Goal: Transaction & Acquisition: Purchase product/service

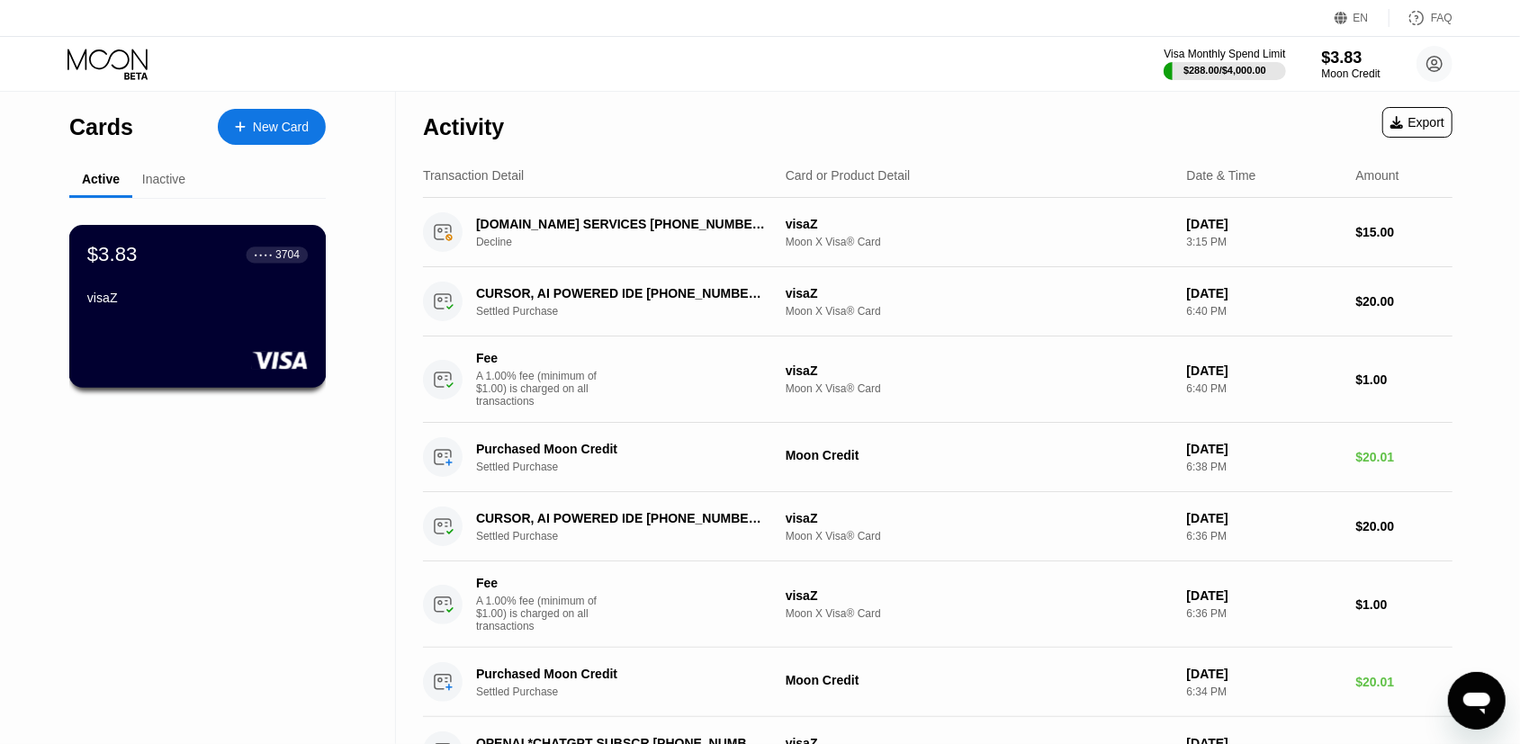
click at [220, 322] on div "$3.83 ● ● ● ● 3704 visaZ" at bounding box center [197, 306] width 257 height 163
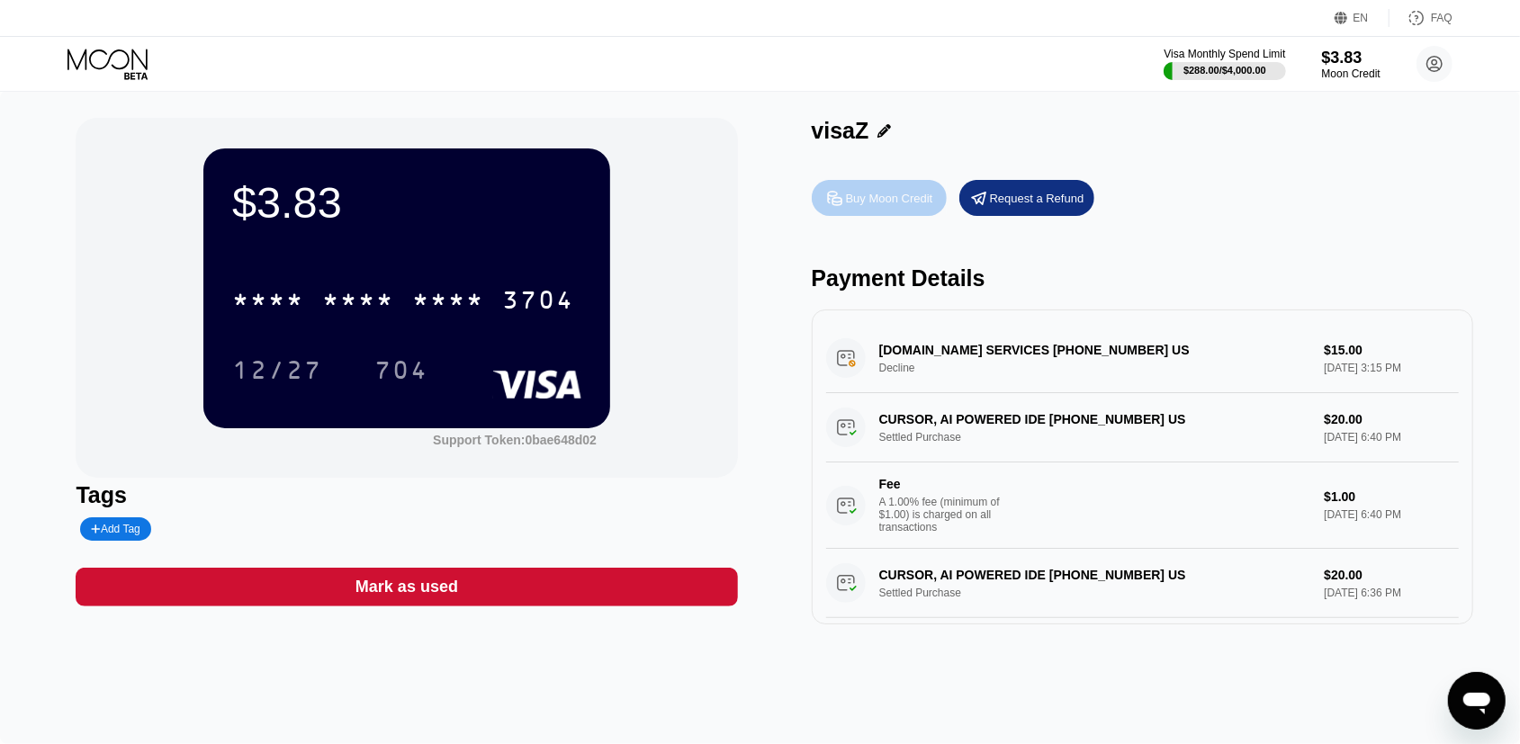
click at [893, 206] on div "Buy Moon Credit" at bounding box center [889, 198] width 87 height 15
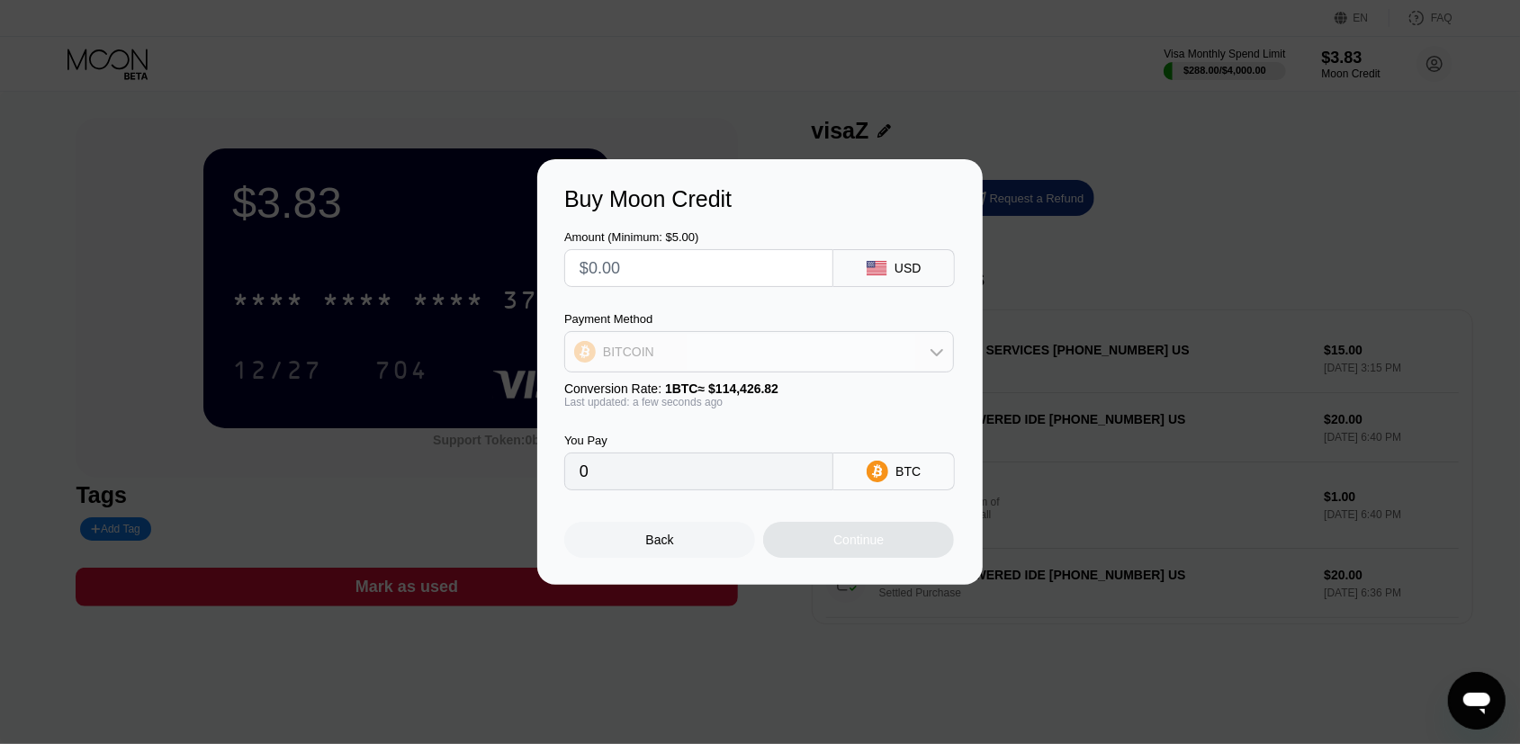
click at [635, 346] on div "BITCOIN" at bounding box center [628, 352] width 51 height 14
click at [637, 438] on span "USDT on TRON" at bounding box center [652, 441] width 91 height 14
type input "0.00"
click at [640, 258] on input "text" at bounding box center [698, 268] width 238 height 36
type input "$2"
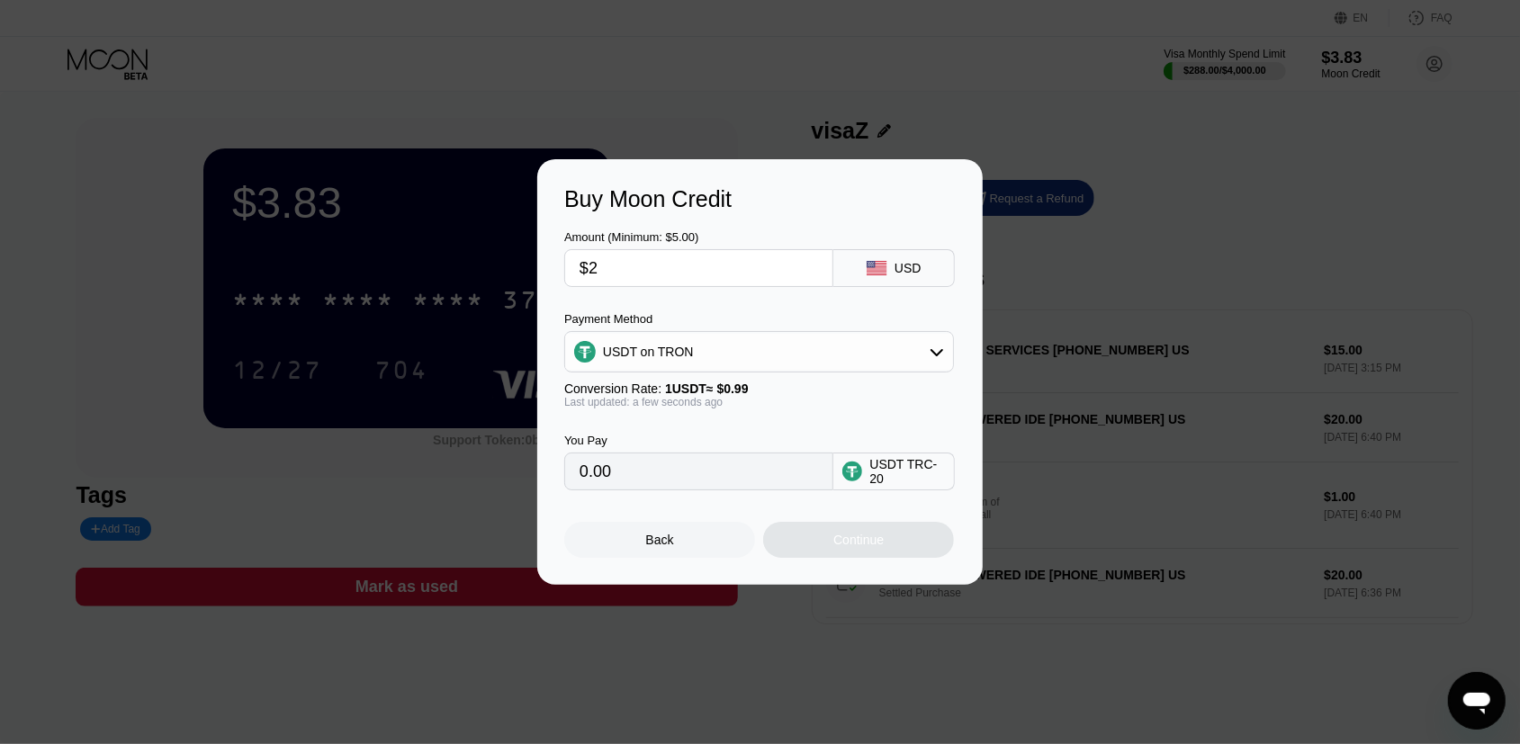
type input "2.02"
type input "$25"
type input "25.25"
type input "$25"
click at [847, 543] on div "Continue" at bounding box center [858, 540] width 50 height 14
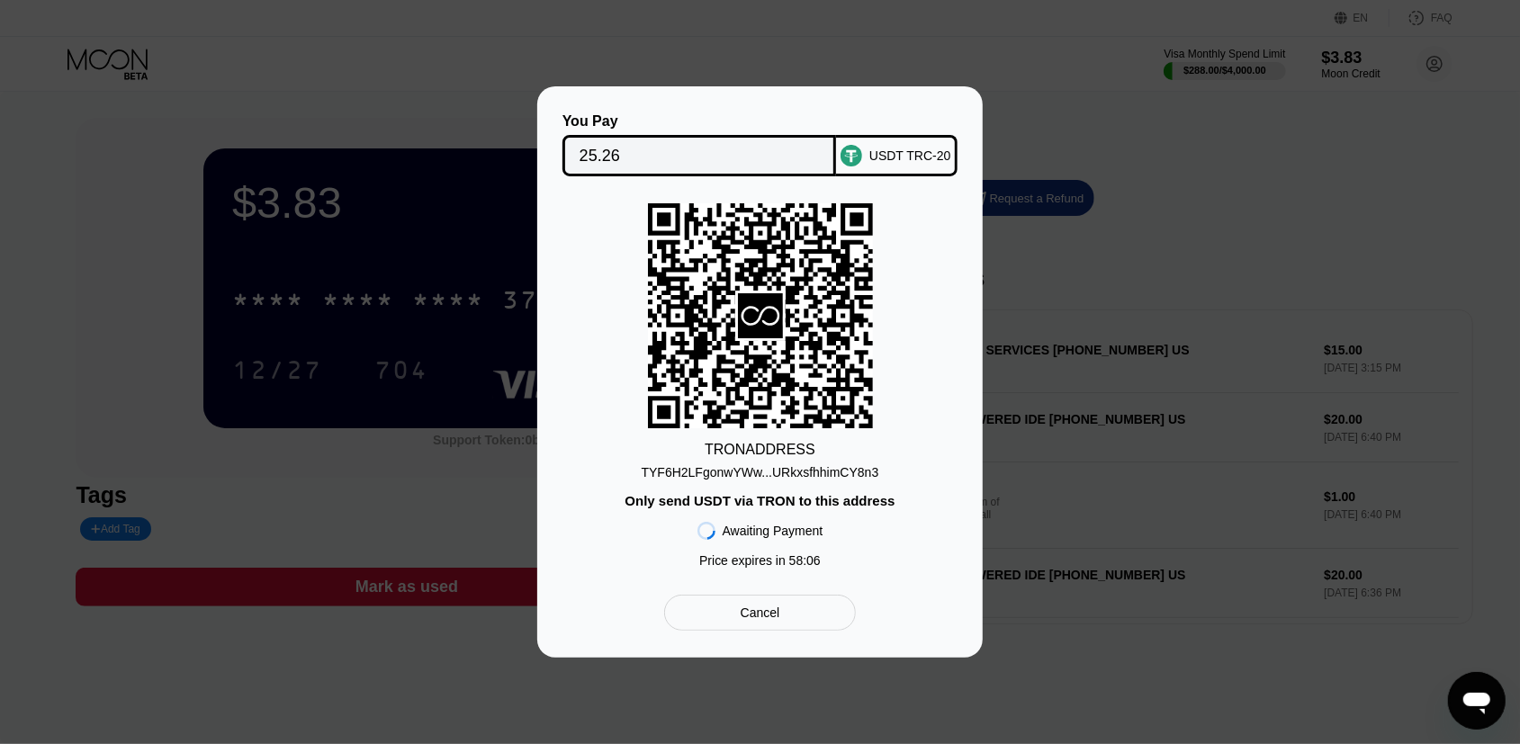
click at [758, 478] on div "TYF6H2LFgonwYWw...URkxsfhhimCY8n3" at bounding box center [761, 472] width 238 height 14
click at [598, 157] on input "25.26" at bounding box center [699, 156] width 240 height 36
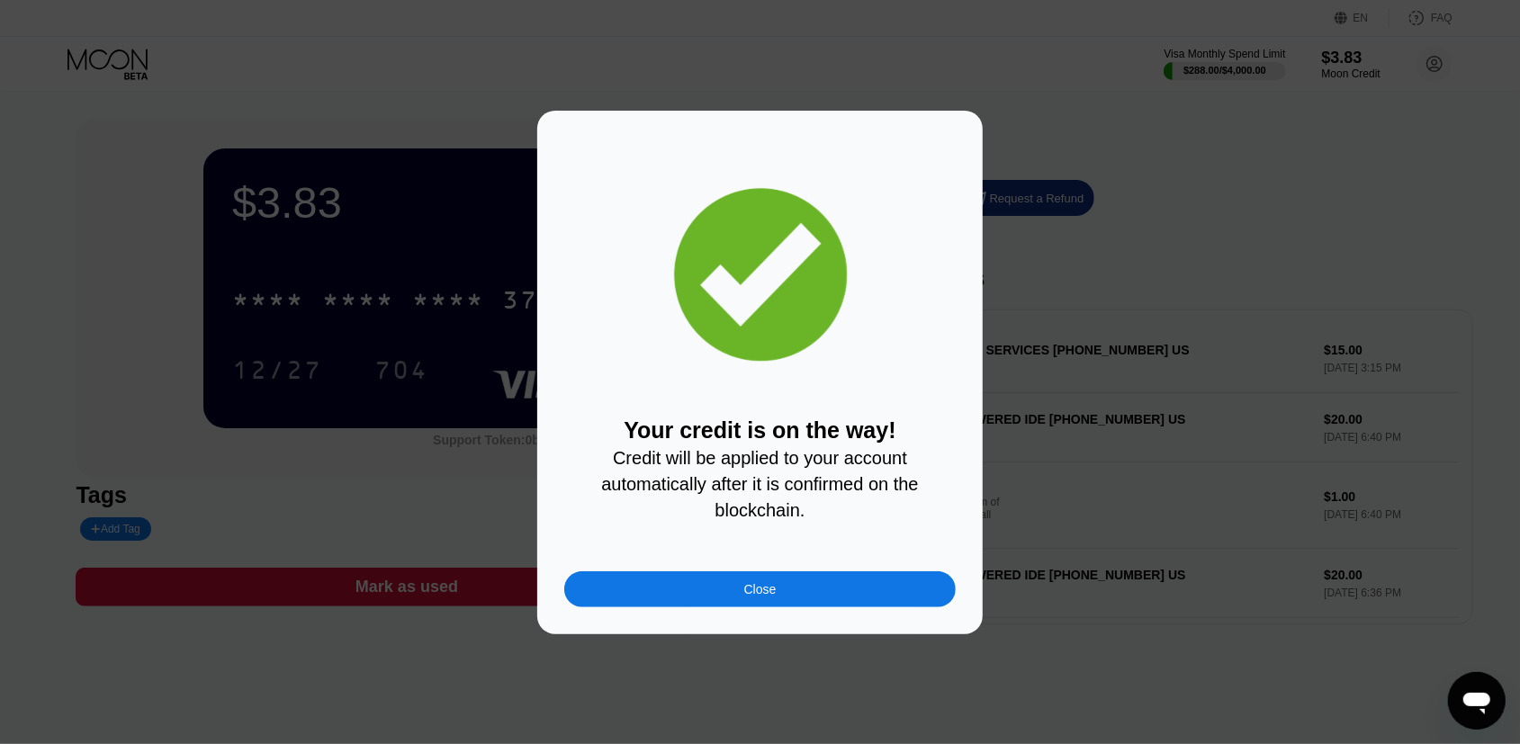
click at [799, 607] on div "Close" at bounding box center [759, 589] width 391 height 36
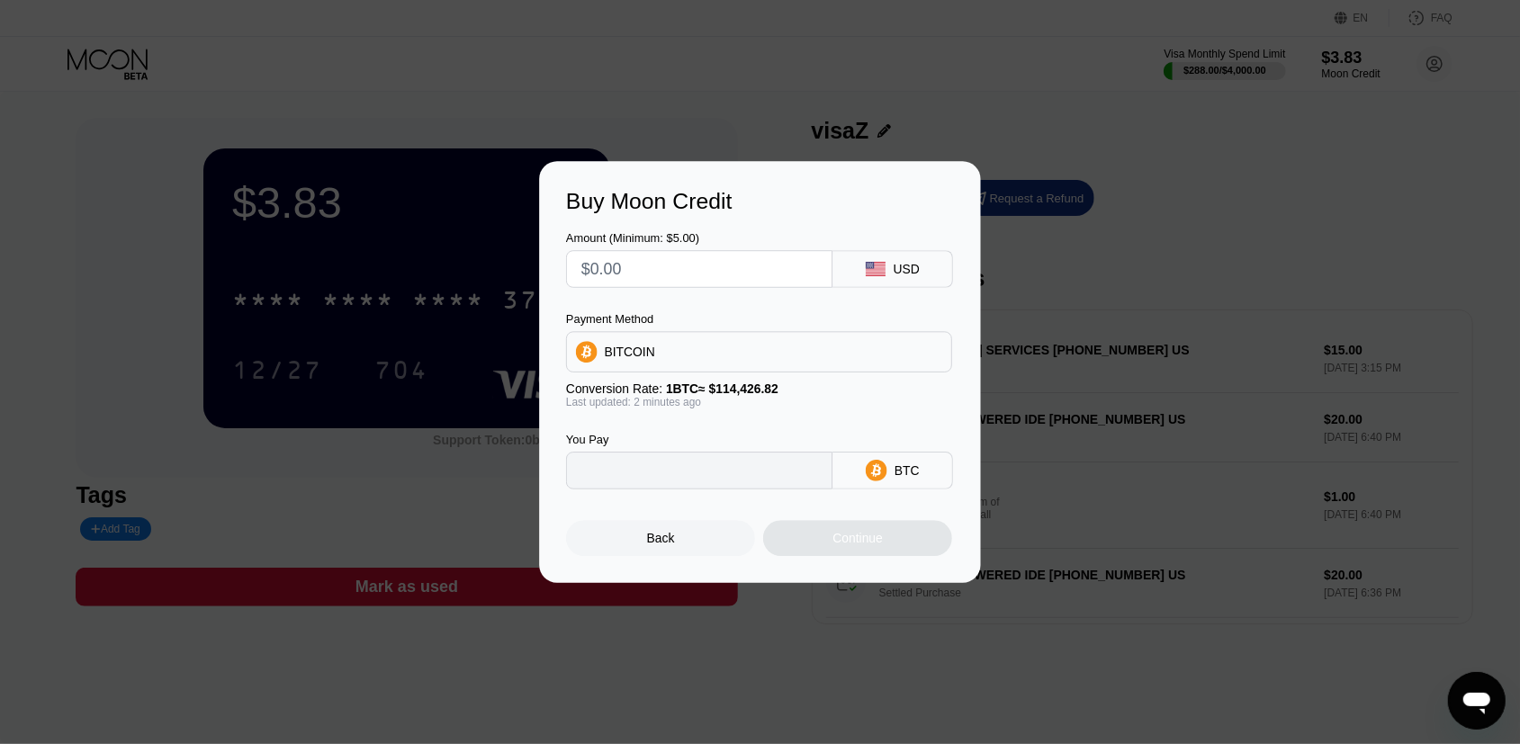
type input "0"
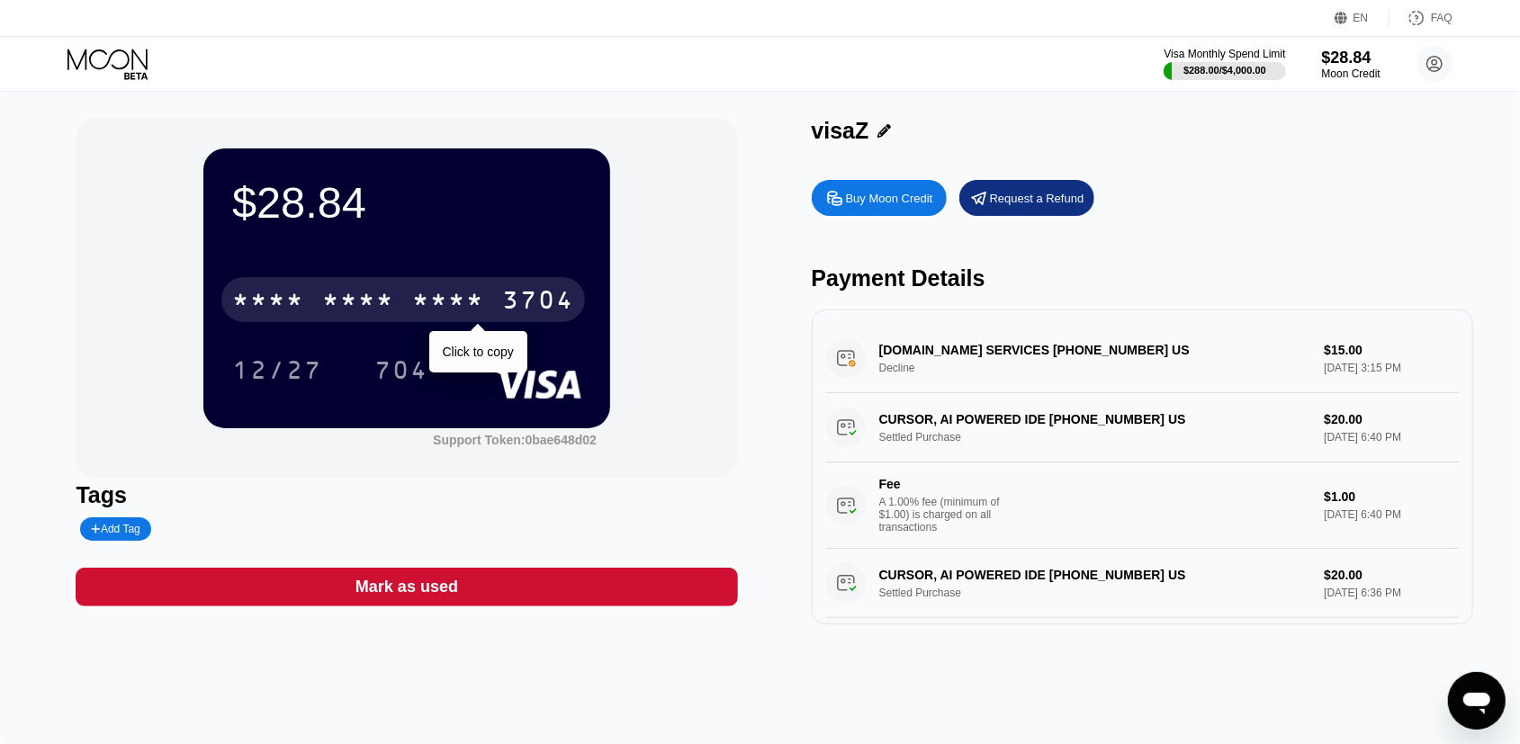
click at [391, 301] on div "* * * *" at bounding box center [358, 302] width 72 height 29
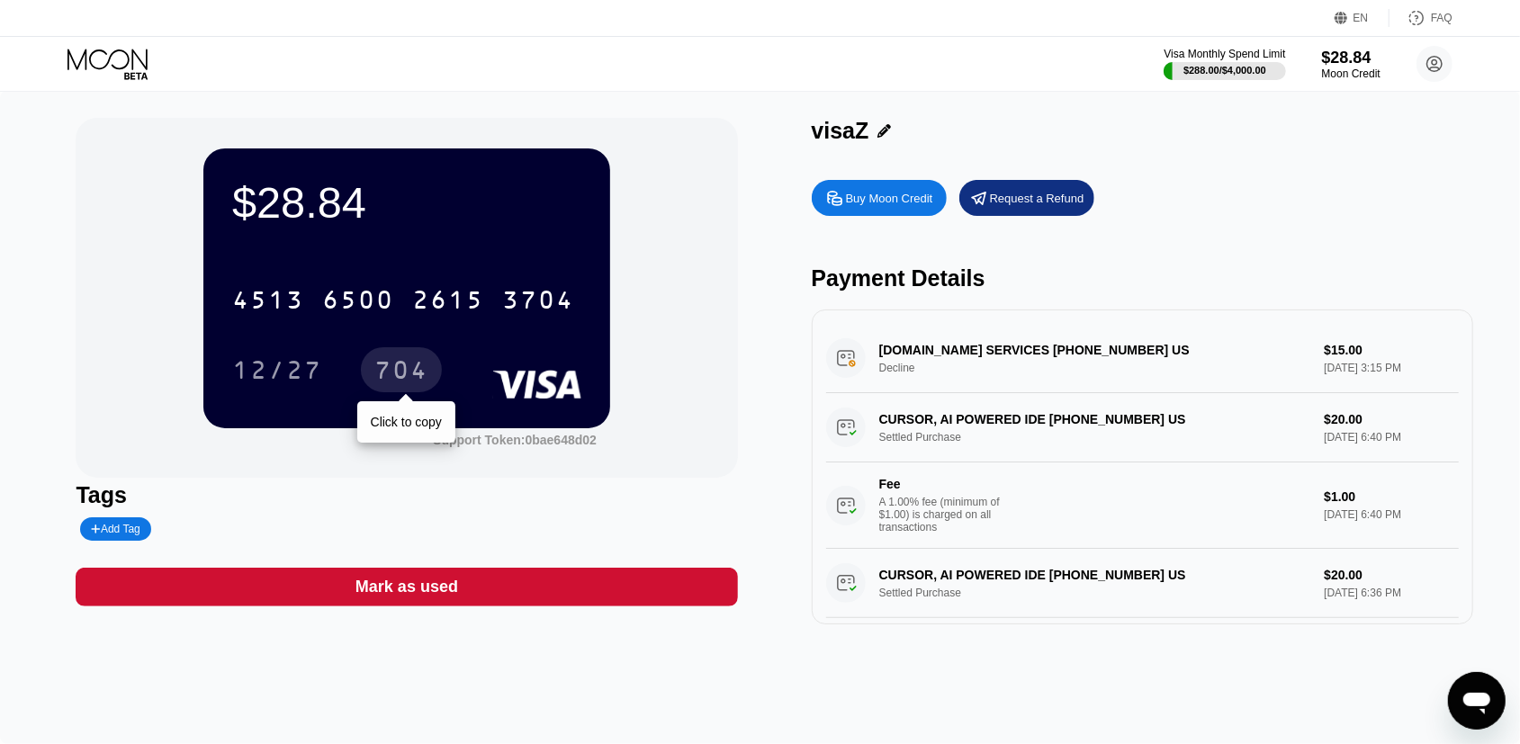
click at [291, 380] on div "12/27" at bounding box center [277, 372] width 90 height 29
click at [389, 367] on div "704" at bounding box center [401, 372] width 54 height 29
